Goal: Transaction & Acquisition: Purchase product/service

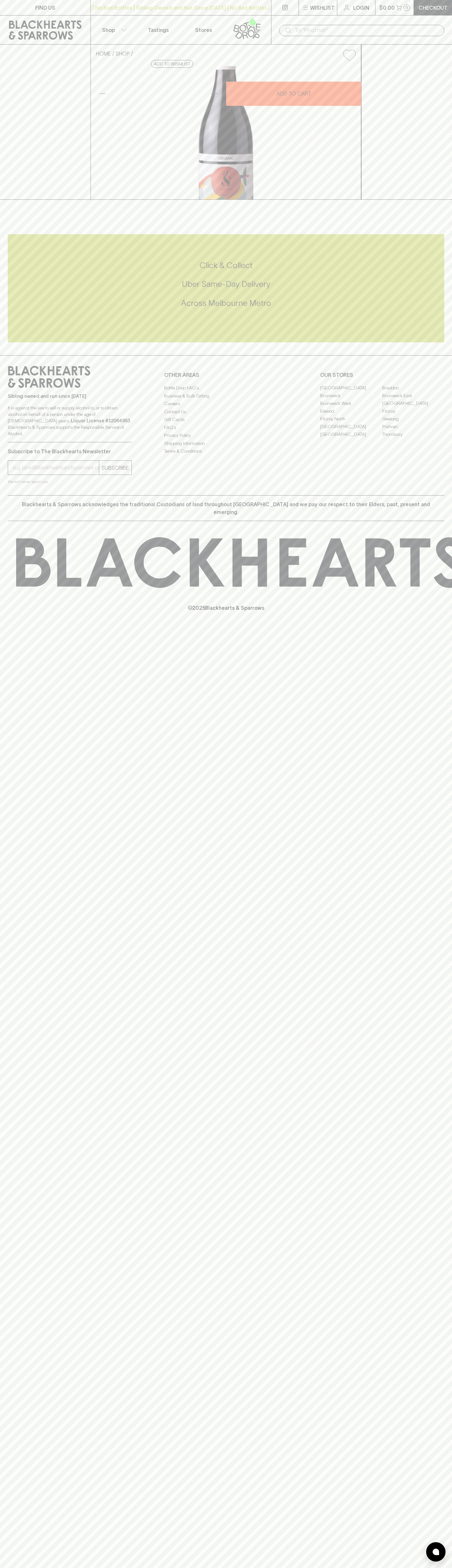
click at [404, 4] on button "$0.00 0" at bounding box center [394, 7] width 38 height 15
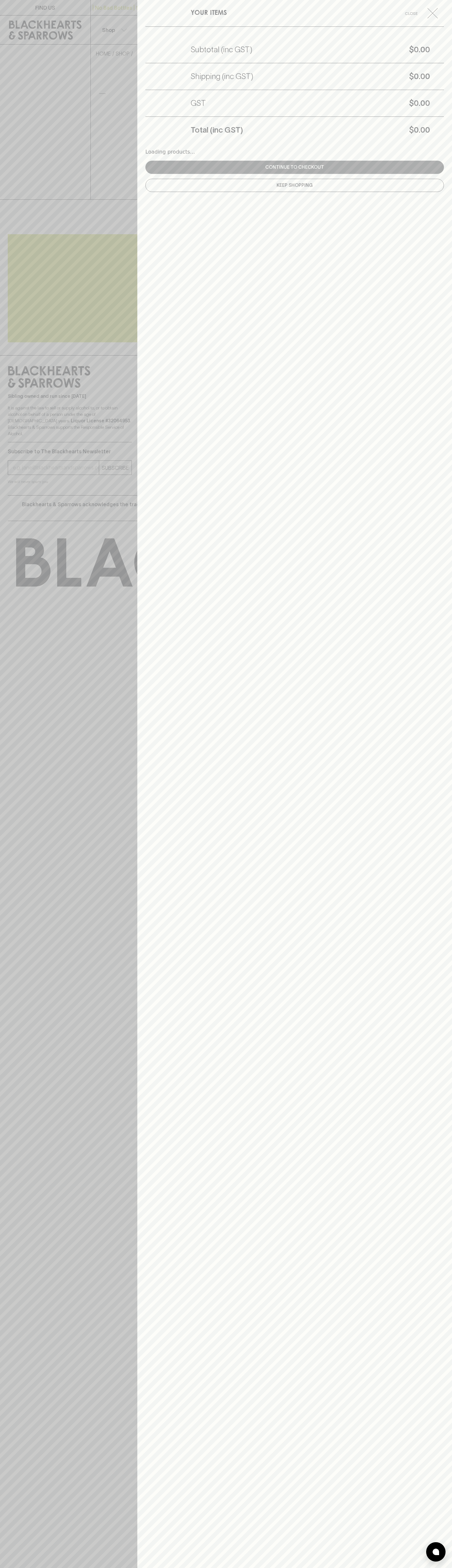
click at [423, 1326] on div "YOUR ITEMS Close Subtotal (inc GST) $0.00 Shipping (inc GST) $0.00 GST $0.00 To…" at bounding box center [294, 784] width 314 height 1568
click at [38, 1567] on html "FIND US | No Bad Bottles | Sibling Owned and Run Since [DATE] | No Bad Bottles …" at bounding box center [226, 784] width 452 height 1568
click at [14, 530] on div at bounding box center [226, 784] width 452 height 1568
